Goal: Information Seeking & Learning: Learn about a topic

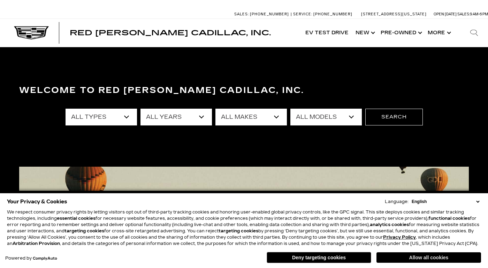
click at [447, 257] on button "Allow all cookies" at bounding box center [429, 257] width 105 height 10
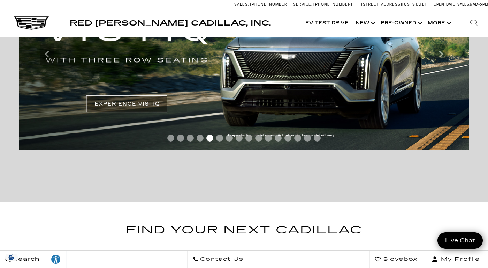
scroll to position [134, 0]
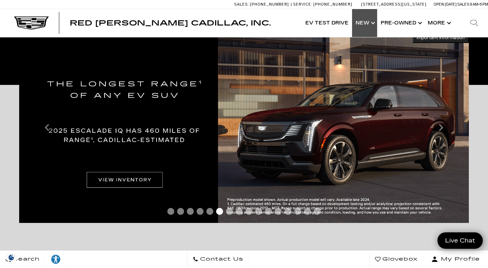
click at [372, 24] on link "Show New" at bounding box center [364, 23] width 25 height 28
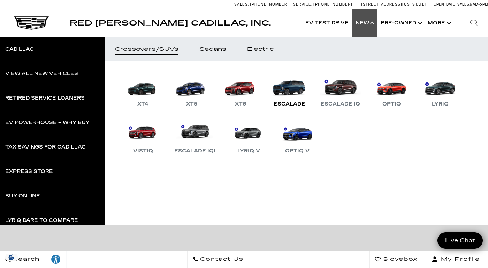
click at [292, 89] on link "Escalade" at bounding box center [290, 90] width 42 height 36
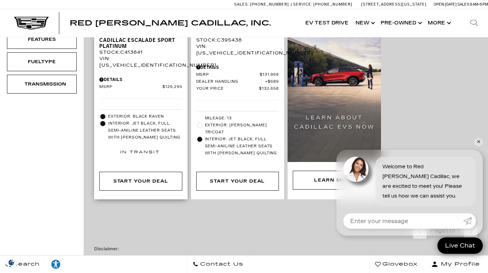
scroll to position [174, 0]
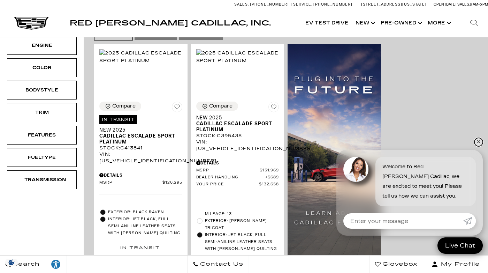
click at [479, 141] on link "✕" at bounding box center [479, 142] width 8 height 8
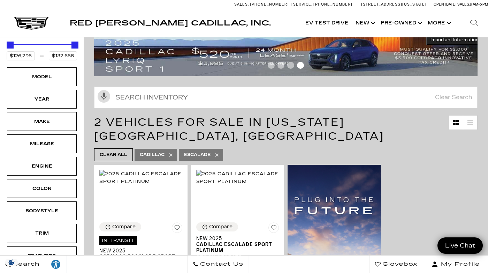
scroll to position [0, 0]
